Goal: Task Accomplishment & Management: Manage account settings

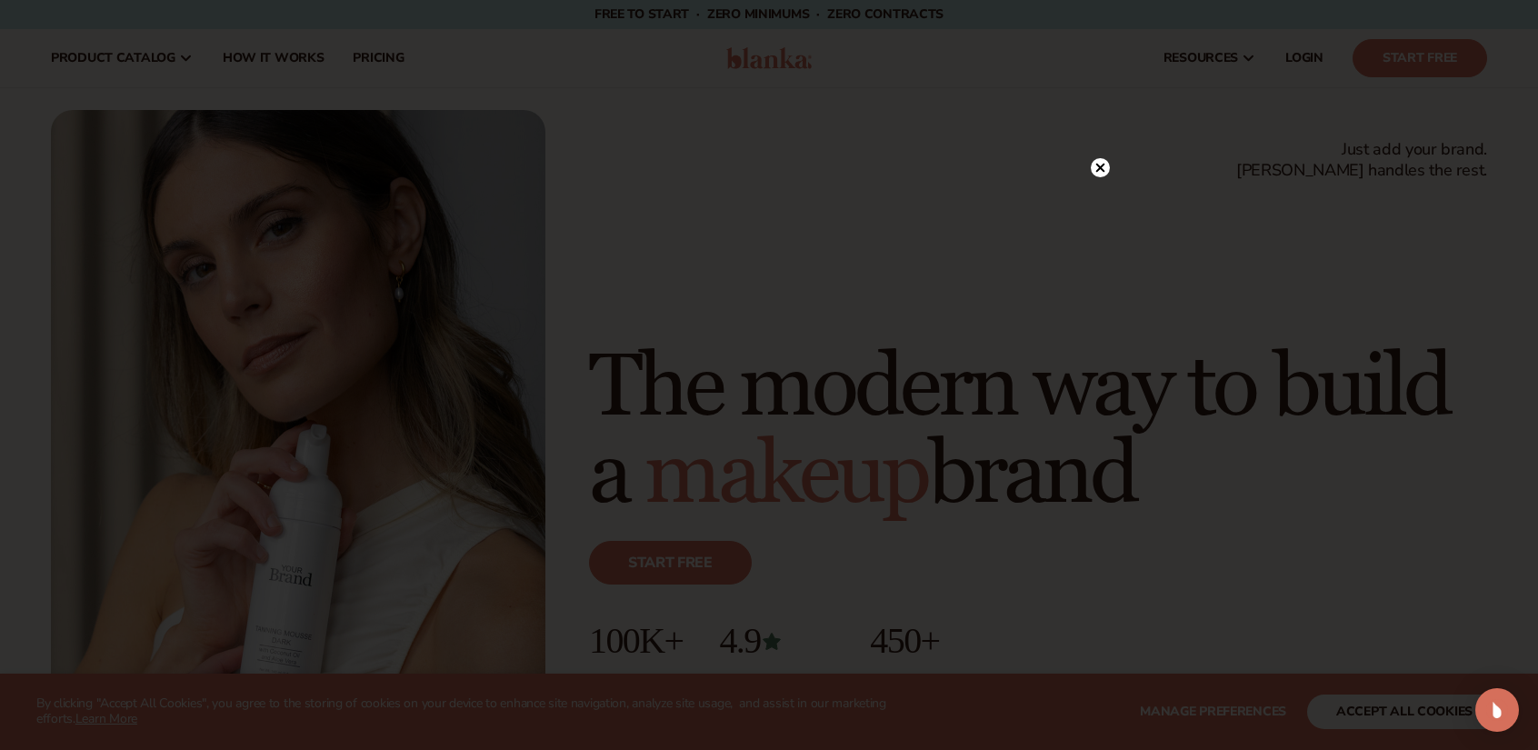
click at [1104, 167] on circle at bounding box center [1100, 167] width 19 height 19
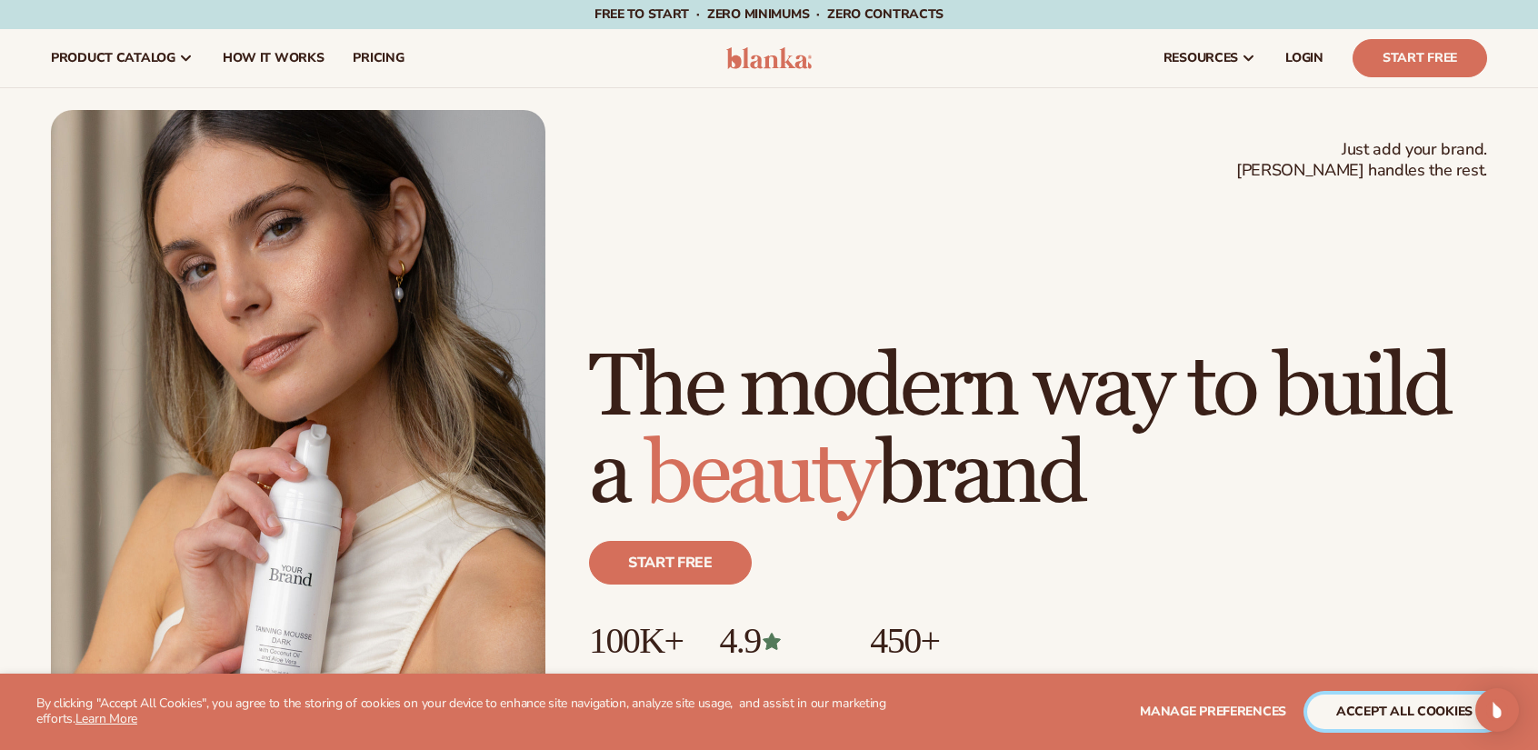
click at [1380, 706] on button "accept all cookies" at bounding box center [1404, 712] width 195 height 35
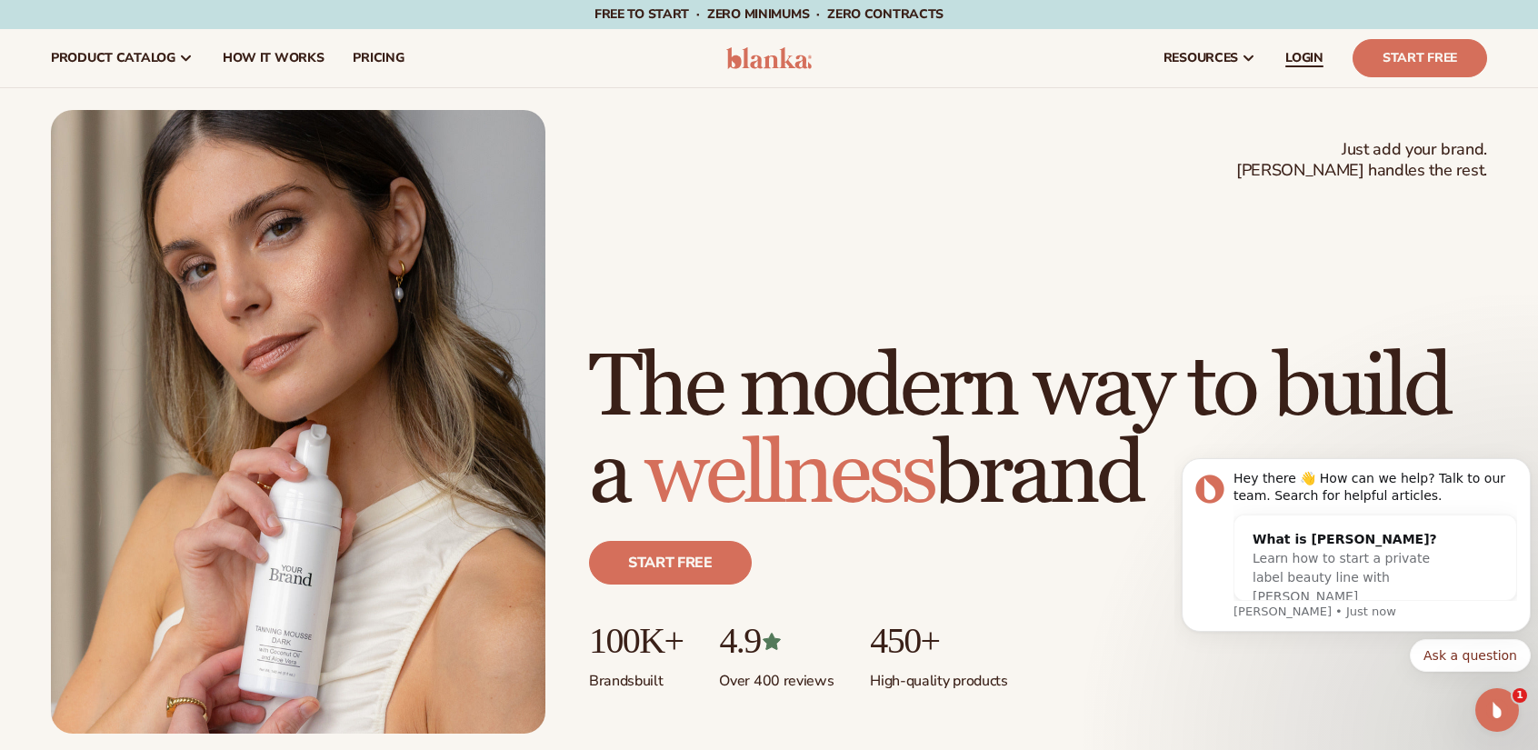
click at [1312, 61] on span "LOGIN" at bounding box center [1305, 58] width 38 height 15
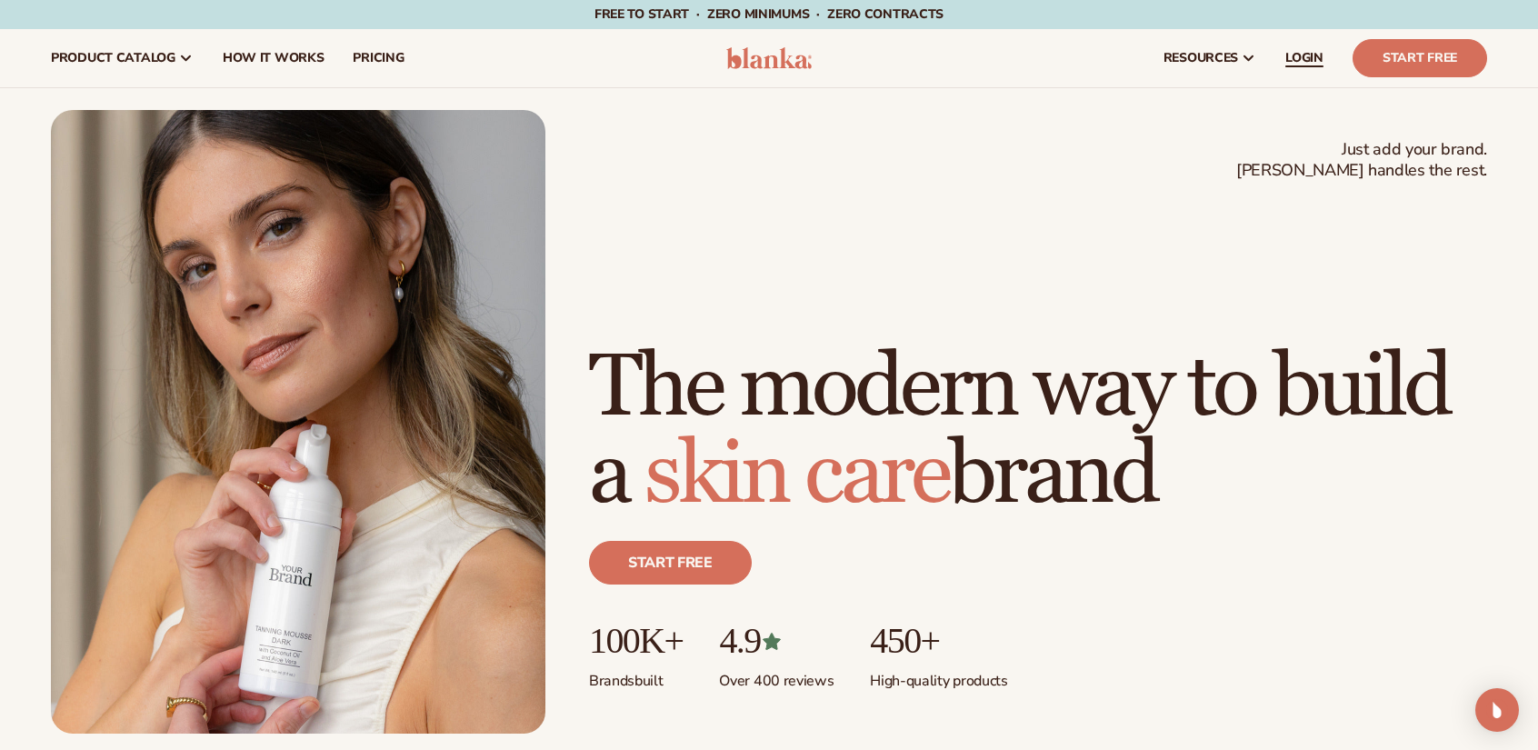
click at [1317, 54] on span "LOGIN" at bounding box center [1305, 58] width 38 height 15
